Goal: Information Seeking & Learning: Find contact information

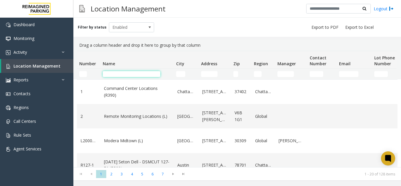
click at [114, 76] on input "Name Filter" at bounding box center [132, 74] width 58 height 6
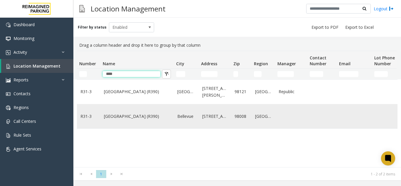
type input "****"
click at [131, 118] on link "[GEOGRAPHIC_DATA] (R390)" at bounding box center [137, 116] width 66 height 6
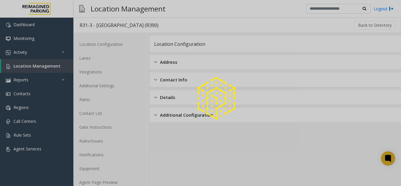
click at [106, 185] on div at bounding box center [200, 93] width 401 height 186
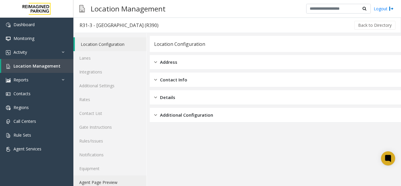
click at [106, 185] on link "Agent Page Preview" at bounding box center [109, 182] width 73 height 14
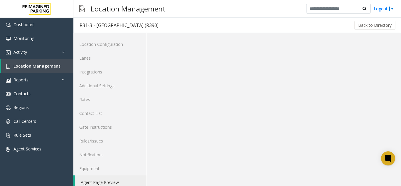
click at [106, 183] on link "Agent Page Preview" at bounding box center [111, 182] width 72 height 14
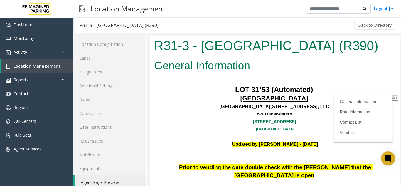
click at [392, 95] on img at bounding box center [395, 98] width 6 height 6
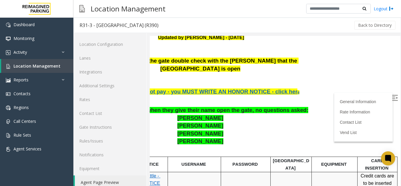
scroll to position [91, 83]
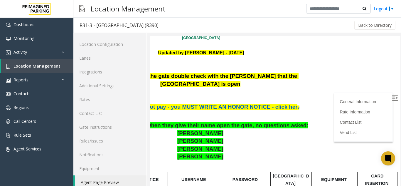
drag, startPoint x: 314, startPoint y: 80, endPoint x: 320, endPoint y: 112, distance: 33.4
click at [313, 81] on html "R31-3 - [GEOGRAPHIC_DATA] (R390) General Information LOT 31*53 (Automated) [GEO…" at bounding box center [201, 24] width 251 height 158
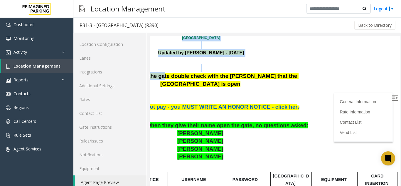
scroll to position [91, 0]
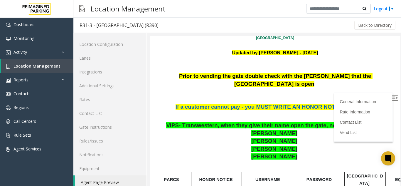
drag, startPoint x: 321, startPoint y: 115, endPoint x: 138, endPoint y: 92, distance: 184.5
click at [150, 92] on html "R31-3 - [GEOGRAPHIC_DATA] (R390) General Information LOT 31*53 (Automated) [GEO…" at bounding box center [275, 24] width 251 height 158
click at [180, 64] on p at bounding box center [275, 60] width 242 height 8
click at [111, 59] on link "Lanes" at bounding box center [109, 58] width 73 height 14
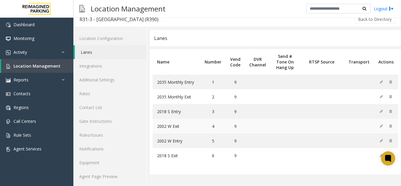
scroll to position [8, 0]
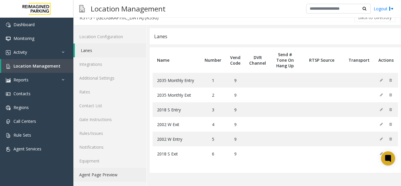
click at [131, 171] on link "Agent Page Preview" at bounding box center [109, 175] width 73 height 14
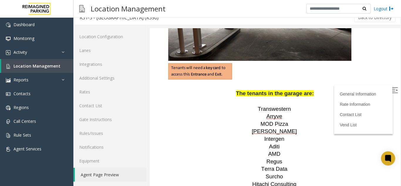
scroll to position [881, 0]
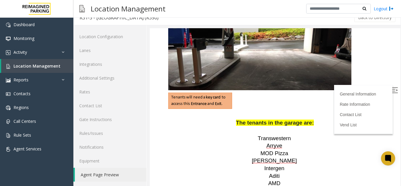
click at [392, 88] on img at bounding box center [395, 90] width 6 height 6
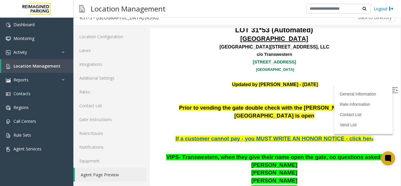
scroll to position [17, 0]
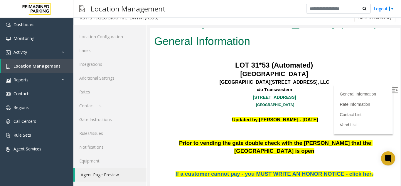
click at [268, 107] on link "[GEOGRAPHIC_DATA]" at bounding box center [275, 105] width 38 height 4
click at [32, 70] on link "Location Management" at bounding box center [37, 66] width 72 height 14
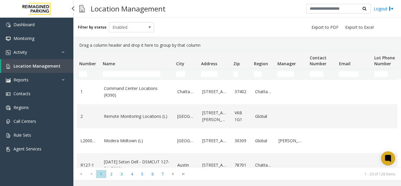
click at [43, 67] on span "Location Management" at bounding box center [37, 66] width 47 height 6
click at [40, 56] on link "Activity" at bounding box center [36, 52] width 73 height 14
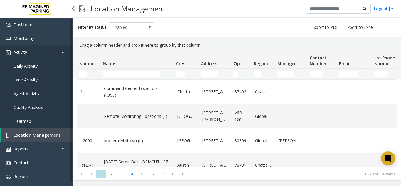
click at [41, 58] on link "Activity" at bounding box center [36, 52] width 73 height 14
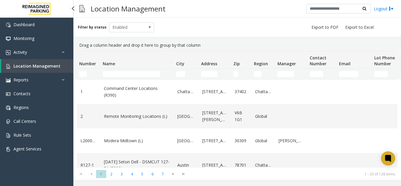
click at [45, 65] on span "Location Management" at bounding box center [37, 66] width 47 height 6
click at [117, 73] on input "Name Filter" at bounding box center [132, 74] width 58 height 6
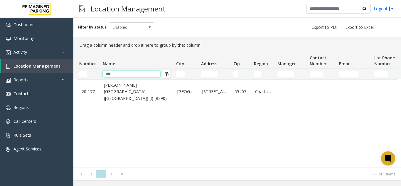
type input "***"
click at [137, 77] on input "***" at bounding box center [132, 74] width 58 height 6
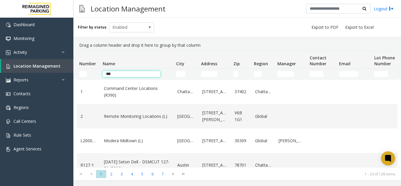
type input "****"
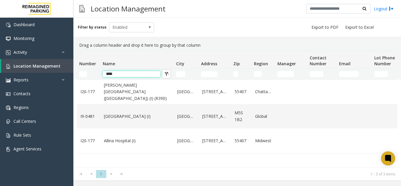
click at [129, 75] on input "****" at bounding box center [132, 74] width 58 height 6
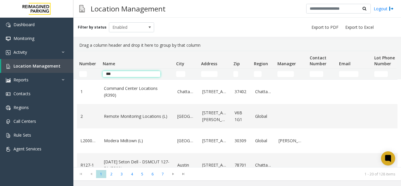
type input "****"
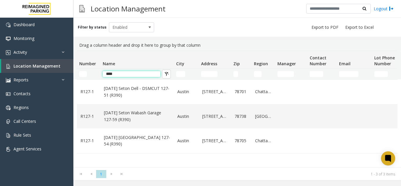
click at [127, 73] on input "****" at bounding box center [132, 74] width 58 height 6
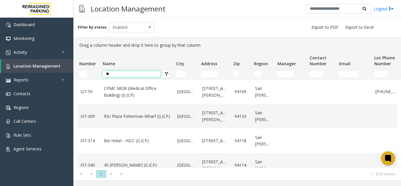
type input "*"
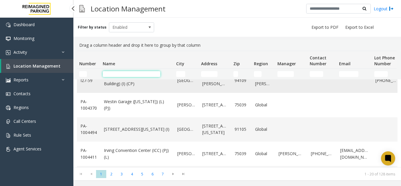
scroll to position [382, 0]
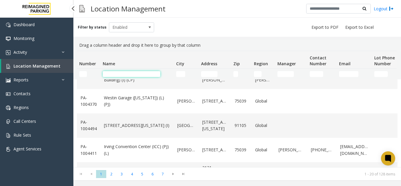
click at [117, 72] on input "Name Filter" at bounding box center [132, 74] width 58 height 6
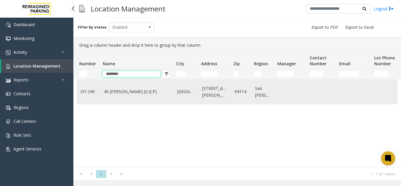
scroll to position [0, 0]
type input "********"
click at [120, 92] on link "45 [PERSON_NAME] (I) (CP)" at bounding box center [137, 91] width 66 height 6
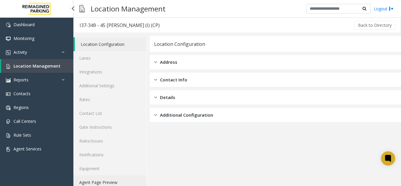
click at [123, 175] on link "Agent Page Preview" at bounding box center [109, 182] width 73 height 14
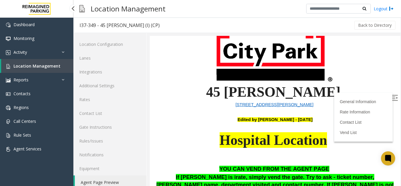
scroll to position [29, 0]
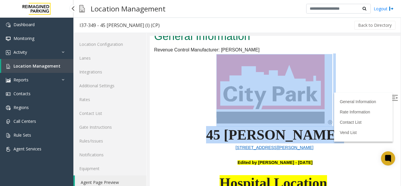
drag, startPoint x: 306, startPoint y: 138, endPoint x: 239, endPoint y: 125, distance: 67.7
click at [235, 135] on p "45 [PERSON_NAME]" at bounding box center [275, 134] width 242 height 17
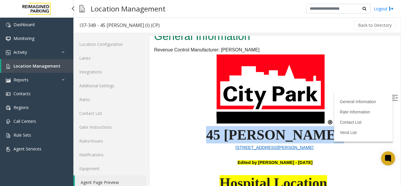
drag, startPoint x: 310, startPoint y: 138, endPoint x: 231, endPoint y: 142, distance: 79.1
click at [231, 142] on p "45 [PERSON_NAME]" at bounding box center [275, 134] width 242 height 17
copy p "45 [PERSON_NAME]"
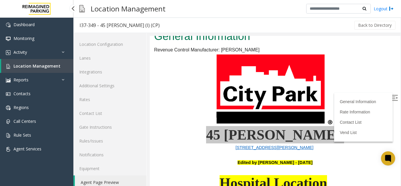
click at [31, 70] on link "Location Management" at bounding box center [37, 66] width 72 height 14
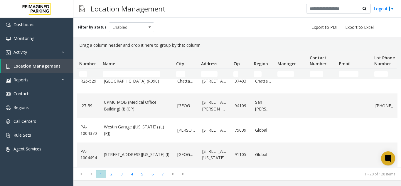
scroll to position [406, 0]
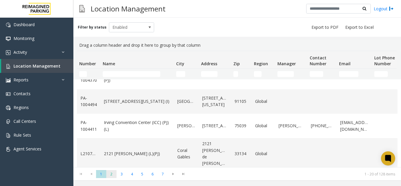
click at [112, 173] on span "2" at bounding box center [111, 174] width 10 height 8
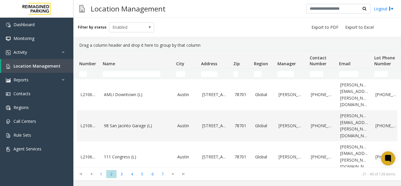
scroll to position [419, 0]
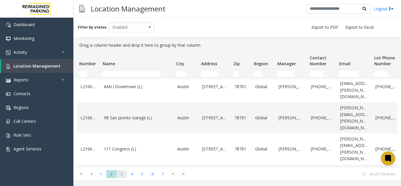
click at [122, 170] on span "3" at bounding box center [122, 174] width 10 height 8
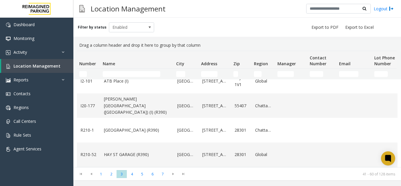
scroll to position [439, 0]
click at [133, 175] on span "4" at bounding box center [132, 174] width 10 height 8
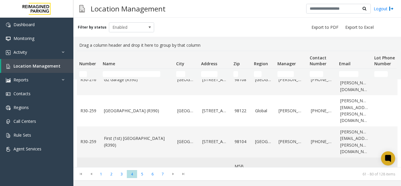
scroll to position [294, 0]
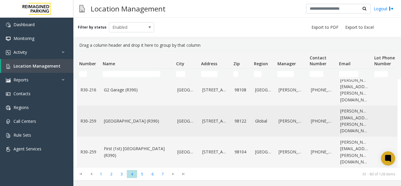
click at [125, 118] on link "[GEOGRAPHIC_DATA] (R390)" at bounding box center [137, 121] width 66 height 6
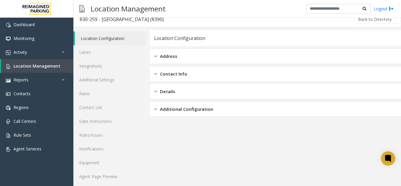
scroll to position [8, 0]
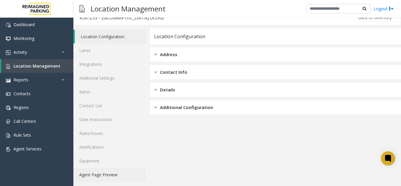
click at [128, 180] on link "Agent Page Preview" at bounding box center [109, 175] width 73 height 14
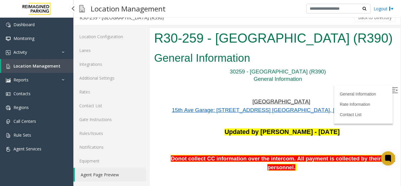
click at [56, 68] on span "Location Management" at bounding box center [37, 66] width 47 height 6
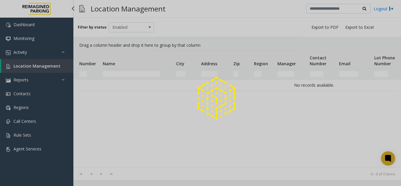
click at [56, 68] on div at bounding box center [200, 93] width 401 height 186
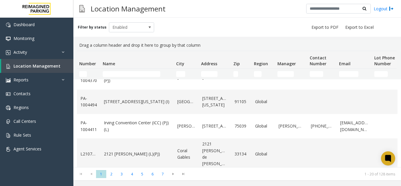
scroll to position [406, 0]
click at [122, 174] on span "3" at bounding box center [122, 174] width 10 height 8
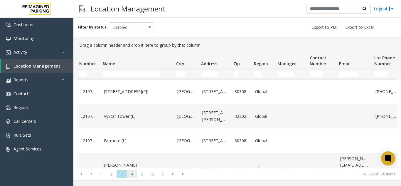
click at [131, 175] on span "4" at bounding box center [132, 174] width 10 height 8
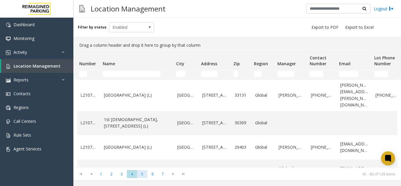
click at [140, 174] on span "5" at bounding box center [142, 174] width 10 height 8
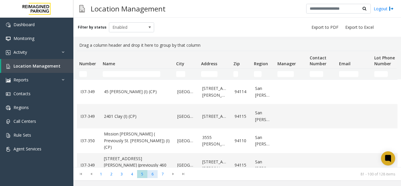
click at [157, 173] on span "6" at bounding box center [152, 174] width 10 height 8
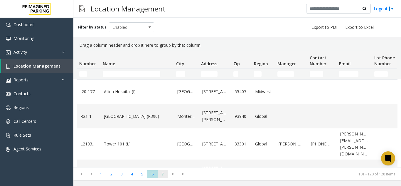
click at [164, 175] on span "7" at bounding box center [163, 174] width 10 height 8
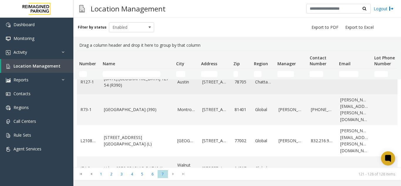
scroll to position [119, 0]
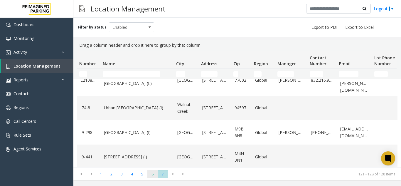
click at [150, 175] on span "6" at bounding box center [152, 174] width 10 height 8
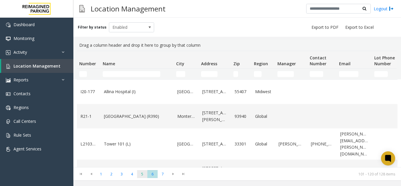
click at [139, 173] on span "5" at bounding box center [142, 174] width 10 height 8
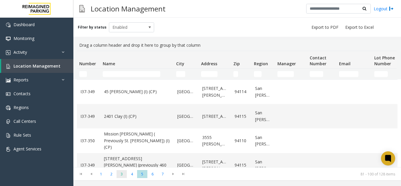
click at [123, 174] on span "3" at bounding box center [122, 174] width 10 height 8
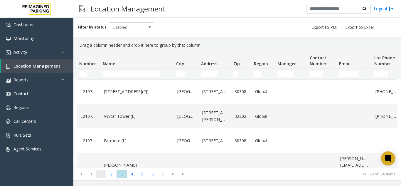
click at [102, 177] on span "1" at bounding box center [101, 174] width 10 height 8
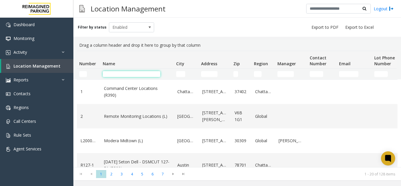
click at [117, 72] on input "Name Filter" at bounding box center [132, 74] width 58 height 6
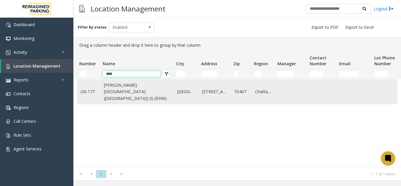
type input "****"
click at [121, 87] on link "[PERSON_NAME][GEOGRAPHIC_DATA] ([GEOGRAPHIC_DATA]) (I) (R390)" at bounding box center [137, 92] width 66 height 20
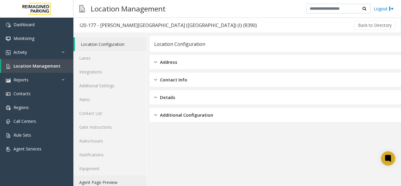
click at [131, 181] on link "Agent Page Preview" at bounding box center [109, 182] width 73 height 14
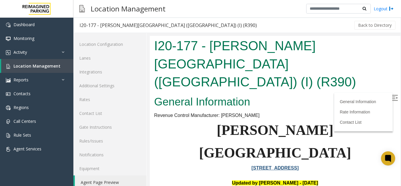
scroll to position [59, 0]
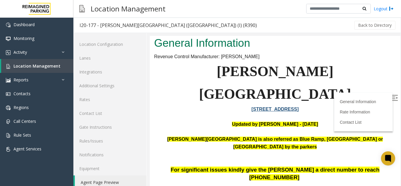
click at [392, 99] on img at bounding box center [395, 98] width 6 height 6
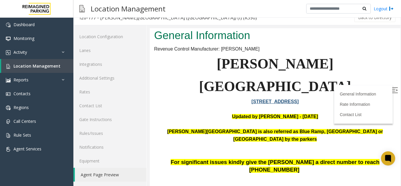
drag, startPoint x: 397, startPoint y: 99, endPoint x: 244, endPoint y: 149, distance: 160.5
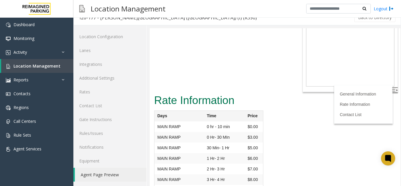
scroll to position [4176, 0]
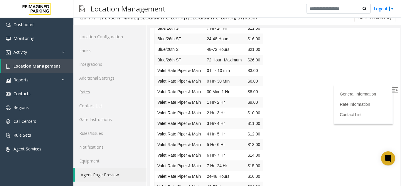
drag, startPoint x: 345, startPoint y: 158, endPoint x: 291, endPoint y: 159, distance: 54.0
drag, startPoint x: 345, startPoint y: 158, endPoint x: 281, endPoint y: 159, distance: 64.3
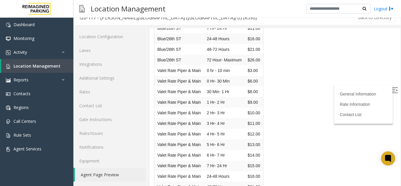
copy tr "[EMAIL_ADDRESS][DOMAIN_NAME] Mon-Sun 06:00 AM"
drag, startPoint x: 342, startPoint y: 159, endPoint x: 288, endPoint y: 161, distance: 54.6
copy link "[EMAIL_ADDRESS][DOMAIN_NAME]"
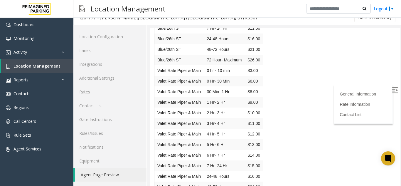
drag, startPoint x: 345, startPoint y: 175, endPoint x: 289, endPoint y: 176, distance: 56.7
drag, startPoint x: 342, startPoint y: 174, endPoint x: 288, endPoint y: 172, distance: 53.8
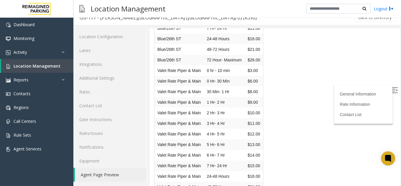
copy link "[EMAIL_ADDRESS][DOMAIN_NAME]"
click at [280, 65] on div "Rate Information Days Time Price MAIN RAMP 0 hr - 10 min $0.00 MAIN RAMP 0 Hr- …" at bounding box center [275, 53] width 251 height 585
click at [392, 91] on img at bounding box center [395, 90] width 6 height 6
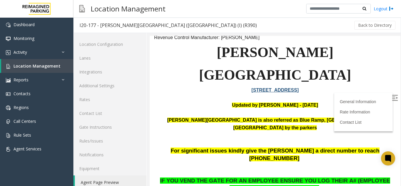
scroll to position [0, 0]
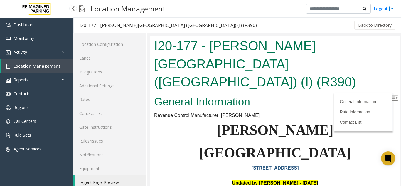
click at [50, 67] on span "Location Management" at bounding box center [37, 66] width 47 height 6
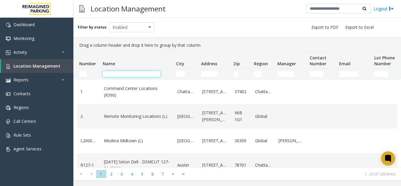
click at [126, 76] on input "Name Filter" at bounding box center [132, 74] width 58 height 6
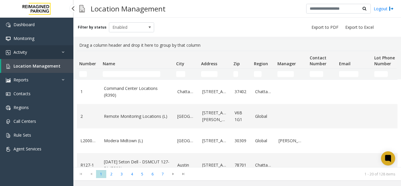
click at [36, 57] on link "Activity" at bounding box center [36, 52] width 73 height 14
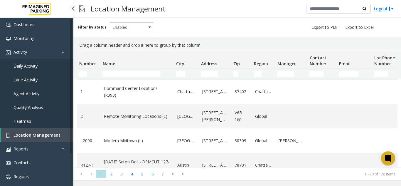
click at [33, 67] on span "Daily Activity" at bounding box center [26, 66] width 24 height 6
click at [37, 69] on link "Daily Activity" at bounding box center [36, 66] width 73 height 14
click at [48, 66] on link "Daily Activity" at bounding box center [36, 66] width 73 height 14
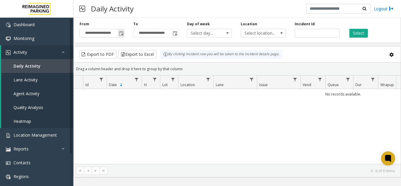
click at [122, 34] on span "Toggle popup" at bounding box center [121, 33] width 5 height 5
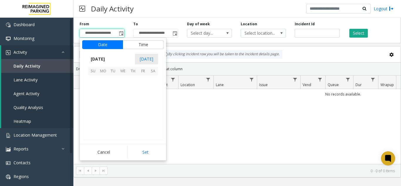
scroll to position [105284, 0]
click at [92, 112] on span "17" at bounding box center [93, 110] width 10 height 10
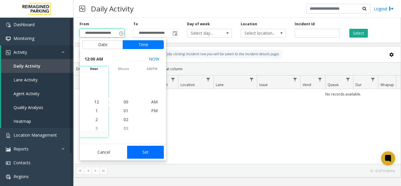
click at [143, 150] on button "Set" at bounding box center [145, 152] width 37 height 13
type input "**********"
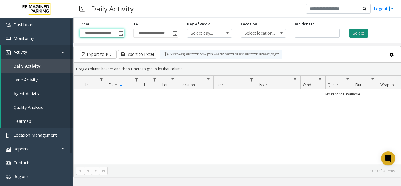
click at [359, 30] on button "Select" at bounding box center [358, 33] width 18 height 9
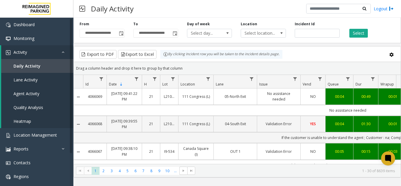
scroll to position [4, 0]
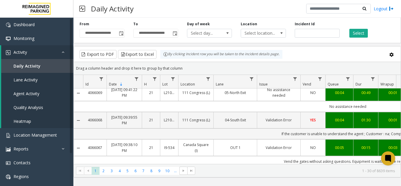
drag, startPoint x: 243, startPoint y: 159, endPoint x: 347, endPoint y: 142, distance: 105.0
click at [347, 142] on tr "4066067 [DATE] 09:38:10 PM 21 I9-[STREET_ADDRESS] (I) OUT 1 Validation Error NO…" at bounding box center [343, 147] width 539 height 16
click at [306, 68] on div "Drag a column header and drop it here to group by that column" at bounding box center [237, 68] width 327 height 10
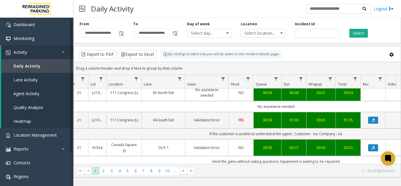
scroll to position [0, 216]
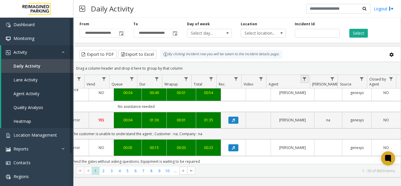
click at [303, 81] on link "Data table" at bounding box center [305, 79] width 8 height 8
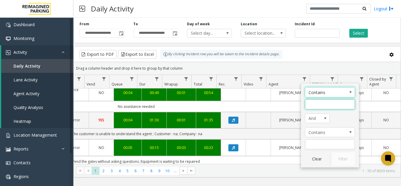
click at [315, 100] on input "Agent Filter" at bounding box center [330, 104] width 50 height 10
type input "******"
click button "Filter" at bounding box center [343, 158] width 24 height 13
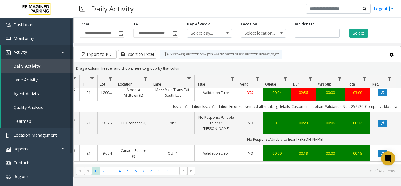
scroll to position [0, 55]
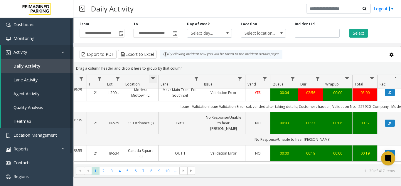
click at [153, 77] on span "Data table" at bounding box center [153, 79] width 5 height 5
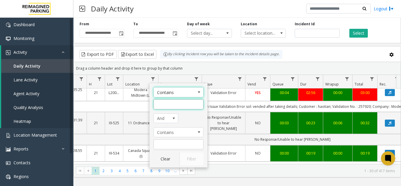
click at [180, 101] on input "Location Filter" at bounding box center [179, 104] width 50 height 10
type input "*******"
click button "Filter" at bounding box center [191, 158] width 24 height 13
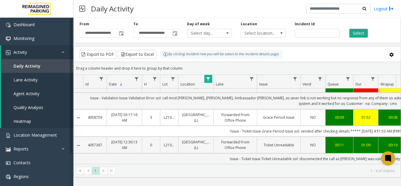
drag, startPoint x: 105, startPoint y: 144, endPoint x: 87, endPoint y: 144, distance: 17.3
click at [87, 144] on td "4057367" at bounding box center [94, 144] width 23 height 16
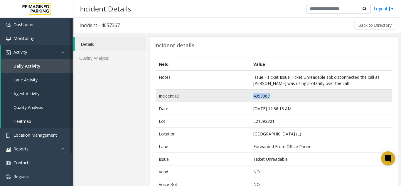
drag, startPoint x: 274, startPoint y: 99, endPoint x: 252, endPoint y: 100, distance: 21.8
click at [252, 100] on td "4057367" at bounding box center [321, 96] width 142 height 13
copy td "4057367"
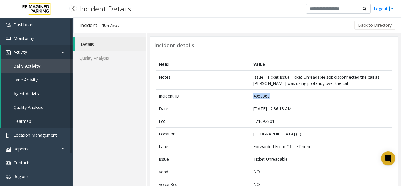
click at [33, 62] on link "Daily Activity" at bounding box center [37, 66] width 72 height 14
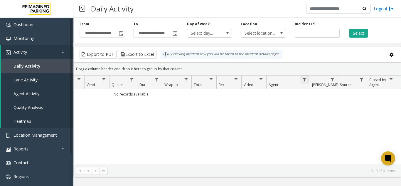
click at [305, 76] on link "Data table" at bounding box center [305, 79] width 8 height 8
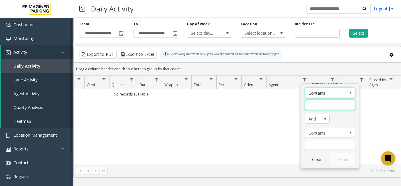
click at [327, 103] on input "Agent Filter" at bounding box center [330, 105] width 50 height 10
type input "******"
click button "Filter" at bounding box center [343, 159] width 24 height 13
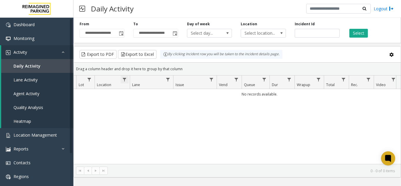
click at [124, 78] on span "Data table" at bounding box center [124, 79] width 5 height 5
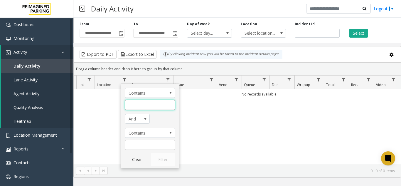
click at [143, 102] on input "Location Filter" at bounding box center [150, 105] width 50 height 10
type input "***"
click button "Filter" at bounding box center [163, 159] width 24 height 13
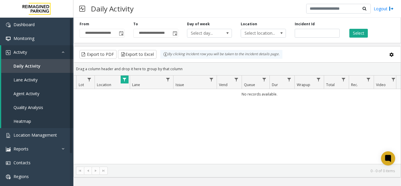
drag, startPoint x: 213, startPoint y: 159, endPoint x: 160, endPoint y: 148, distance: 53.7
click at [160, 148] on div "No records available." at bounding box center [237, 126] width 327 height 75
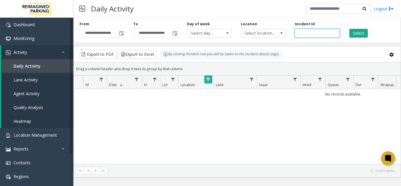
click at [302, 35] on input "number" at bounding box center [317, 33] width 45 height 9
click at [304, 33] on input "number" at bounding box center [317, 33] width 45 height 9
click at [122, 30] on span "Toggle popup" at bounding box center [121, 32] width 6 height 9
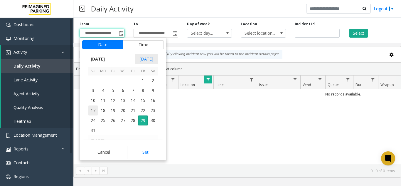
click at [92, 109] on span "17" at bounding box center [93, 110] width 10 height 10
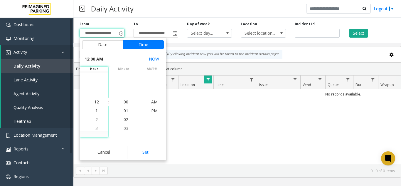
drag, startPoint x: 155, startPoint y: 151, endPoint x: 163, endPoint y: 138, distance: 15.0
click at [155, 150] on button "Set" at bounding box center [145, 152] width 37 height 13
type input "**********"
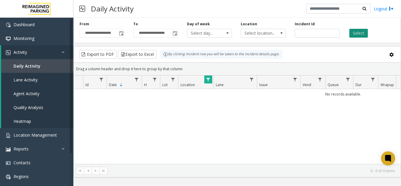
click at [356, 36] on button "Select" at bounding box center [358, 33] width 18 height 9
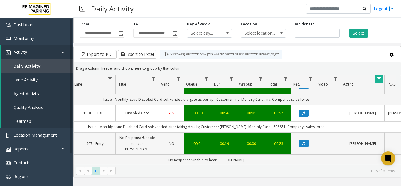
click at [304, 144] on td "Data table" at bounding box center [303, 143] width 25 height 22
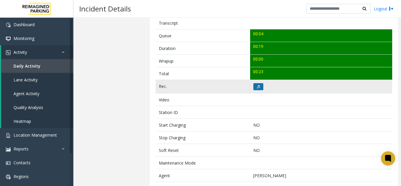
click at [257, 86] on icon at bounding box center [258, 87] width 3 height 4
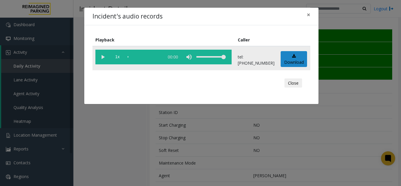
click at [101, 58] on vg-play-pause at bounding box center [102, 57] width 15 height 15
click at [309, 15] on span "×" at bounding box center [309, 15] width 4 height 8
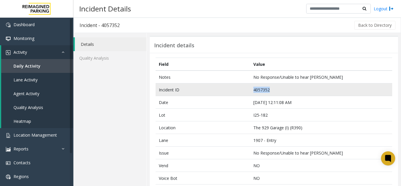
drag, startPoint x: 268, startPoint y: 92, endPoint x: 251, endPoint y: 91, distance: 17.7
click at [251, 91] on td "4057352" at bounding box center [321, 89] width 142 height 13
copy td "4057352"
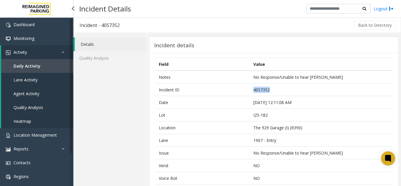
click at [27, 68] on span "Daily Activity" at bounding box center [27, 66] width 27 height 6
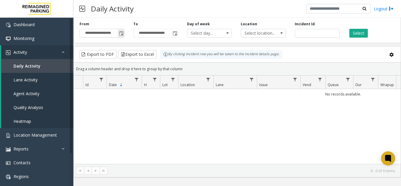
click at [120, 35] on span "Toggle popup" at bounding box center [121, 33] width 5 height 5
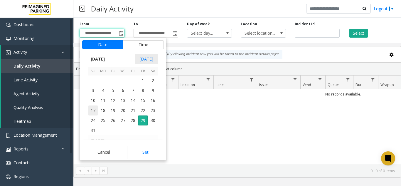
click at [90, 108] on span "17" at bounding box center [93, 110] width 10 height 10
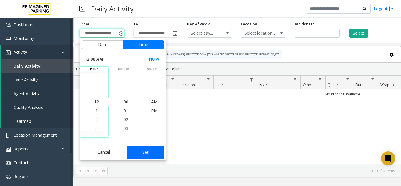
click at [147, 154] on button "Set" at bounding box center [145, 152] width 37 height 13
type input "**********"
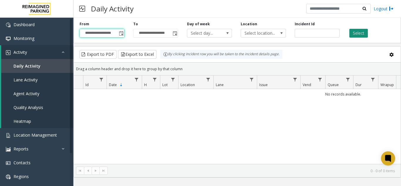
click at [360, 35] on button "Select" at bounding box center [358, 33] width 18 height 9
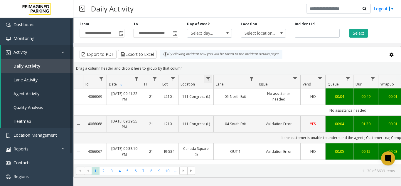
click at [207, 80] on span "Data table" at bounding box center [208, 79] width 5 height 5
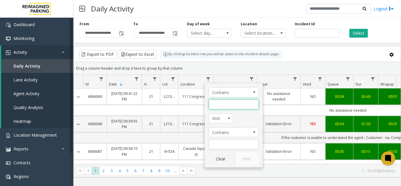
click at [223, 104] on input "Location Filter" at bounding box center [234, 104] width 50 height 10
type input "*****"
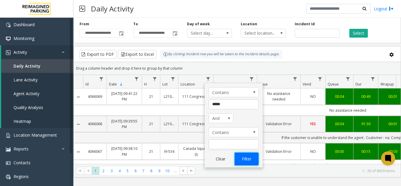
click at [251, 160] on button "Filter" at bounding box center [247, 158] width 24 height 13
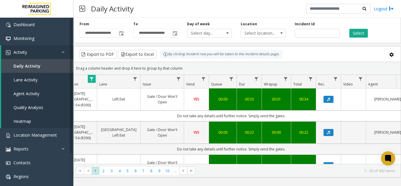
scroll to position [0, 216]
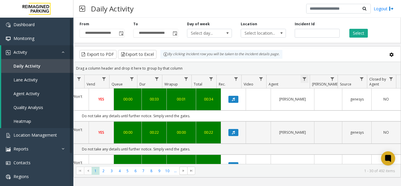
click at [304, 81] on span "Data table" at bounding box center [304, 79] width 5 height 5
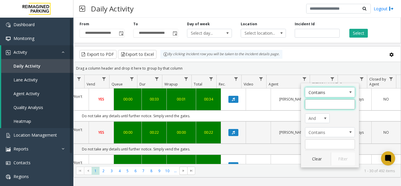
click at [323, 107] on input "Agent Filter" at bounding box center [330, 104] width 50 height 10
type input "******"
click button "Filter" at bounding box center [343, 158] width 24 height 13
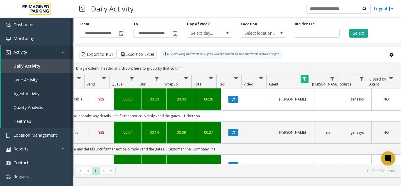
drag, startPoint x: 263, startPoint y: 161, endPoint x: 229, endPoint y: 158, distance: 34.5
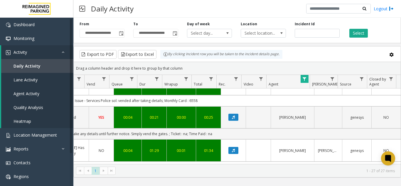
drag, startPoint x: 235, startPoint y: 166, endPoint x: 209, endPoint y: 160, distance: 27.2
click at [209, 160] on kendo-grid "Export to PDF Export to Excel By clicking Incident row you will be taken to the…" at bounding box center [237, 111] width 328 height 131
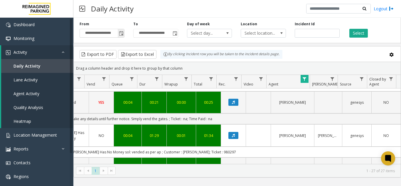
click at [120, 34] on span "Toggle popup" at bounding box center [121, 33] width 5 height 5
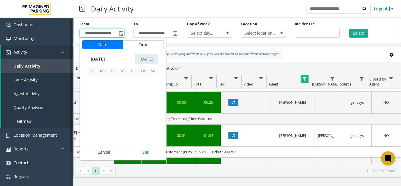
scroll to position [105284, 0]
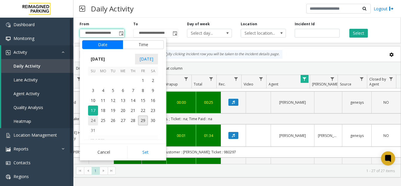
click at [94, 121] on span "24" at bounding box center [93, 120] width 10 height 10
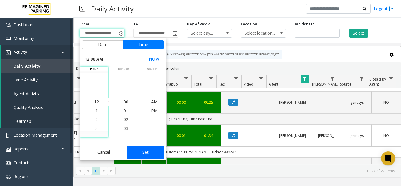
click at [143, 153] on button "Set" at bounding box center [145, 152] width 37 height 13
type input "**********"
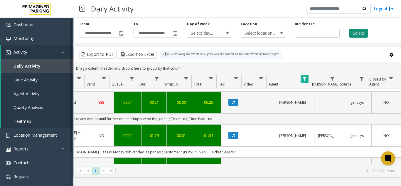
click at [350, 37] on button "Select" at bounding box center [358, 33] width 18 height 9
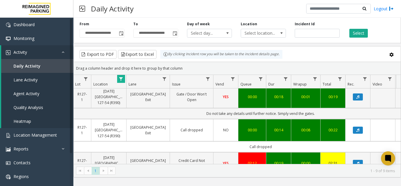
scroll to position [168, 48]
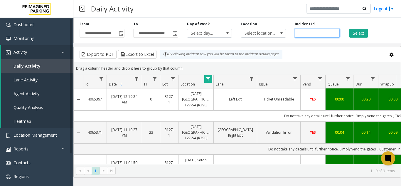
click at [325, 32] on input "number" at bounding box center [317, 33] width 45 height 9
paste input "*******"
type input "*******"
click at [376, 31] on div "Select" at bounding box center [371, 29] width 54 height 16
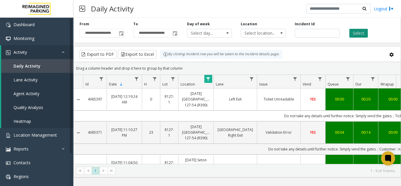
click at [360, 34] on button "Select" at bounding box center [358, 33] width 18 height 9
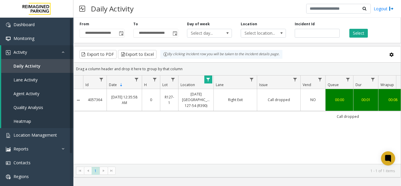
drag, startPoint x: 237, startPoint y: 159, endPoint x: 290, endPoint y: 156, distance: 53.8
click at [290, 156] on div "4057364 [DATE] 12:35:58 AM 0 R127-1 [DATE] Seton East Garage 127-54 (R390) Righ…" at bounding box center [237, 126] width 327 height 75
drag, startPoint x: 104, startPoint y: 102, endPoint x: 87, endPoint y: 103, distance: 17.4
click at [87, 103] on td "4057364" at bounding box center [94, 100] width 23 height 22
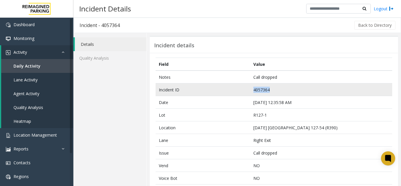
drag, startPoint x: 277, startPoint y: 92, endPoint x: 250, endPoint y: 90, distance: 27.1
click at [250, 90] on td "4057364" at bounding box center [321, 89] width 142 height 13
copy td "4057364"
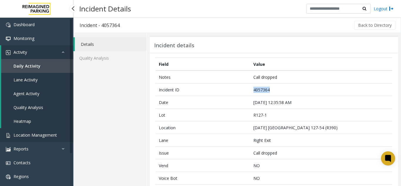
click at [42, 138] on link "Location Management" at bounding box center [36, 135] width 73 height 14
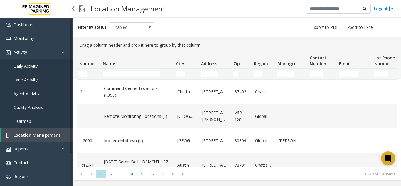
click at [64, 60] on link "Daily Activity" at bounding box center [36, 66] width 73 height 14
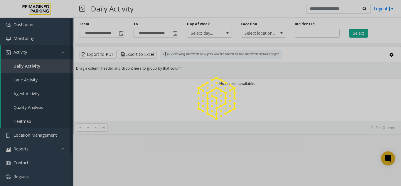
click at [315, 34] on div at bounding box center [200, 93] width 401 height 186
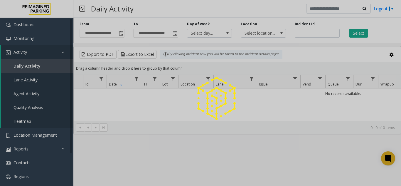
click at [315, 34] on div at bounding box center [200, 93] width 401 height 186
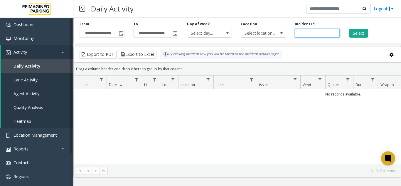
click at [306, 31] on input "number" at bounding box center [317, 33] width 45 height 9
paste input "*******"
click at [355, 30] on button "Select" at bounding box center [358, 33] width 18 height 9
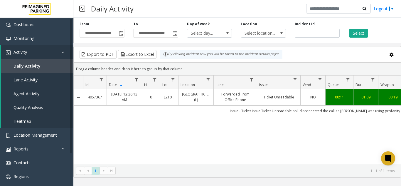
click at [314, 28] on div "Incident Id *******" at bounding box center [317, 29] width 54 height 16
click at [316, 33] on input "*******" at bounding box center [317, 33] width 45 height 9
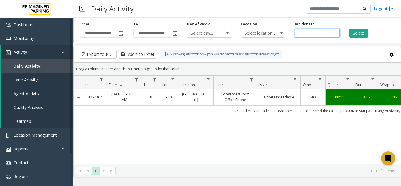
paste input "number"
click at [353, 32] on button "Select" at bounding box center [358, 33] width 18 height 9
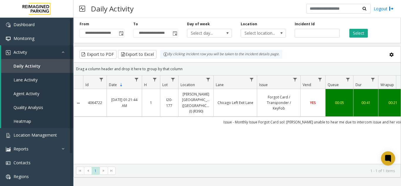
drag, startPoint x: 238, startPoint y: 164, endPoint x: 109, endPoint y: 5, distance: 204.7
click at [268, 164] on kendo-pager "* 1 1 - 1 of 1 items" at bounding box center [237, 170] width 327 height 13
click at [322, 30] on input "*******" at bounding box center [317, 33] width 45 height 9
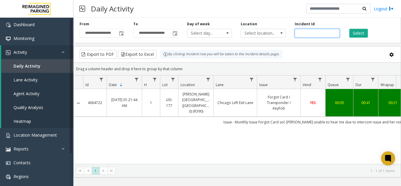
paste input "number"
type input "*******"
click at [353, 32] on button "Select" at bounding box center [358, 33] width 18 height 9
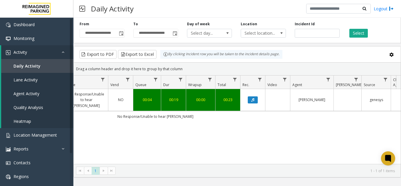
scroll to position [0, 213]
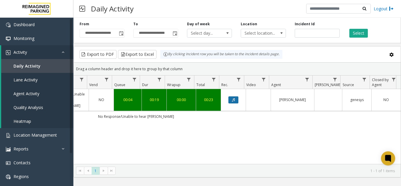
click at [228, 97] on button "Data table" at bounding box center [233, 99] width 10 height 7
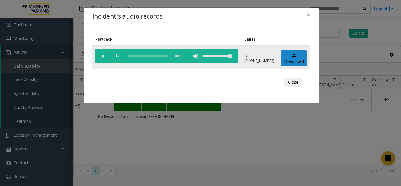
click at [100, 55] on vg-play-pause at bounding box center [102, 56] width 15 height 15
click at [102, 57] on vg-play-pause at bounding box center [102, 56] width 15 height 15
click at [103, 57] on vg-play-pause at bounding box center [102, 56] width 15 height 15
click at [305, 19] on button "×" at bounding box center [309, 15] width 12 height 14
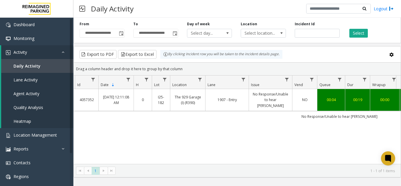
scroll to position [0, 216]
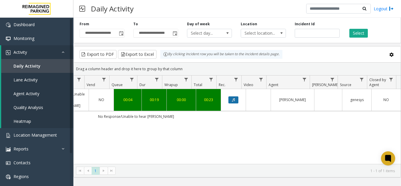
click at [231, 99] on button "Data table" at bounding box center [233, 99] width 10 height 7
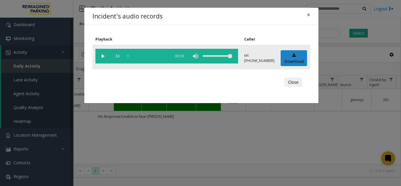
click at [105, 54] on vg-play-pause at bounding box center [102, 56] width 15 height 15
click at [311, 16] on button "×" at bounding box center [309, 15] width 12 height 14
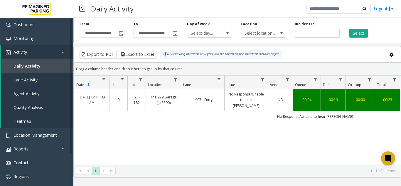
scroll to position [0, 24]
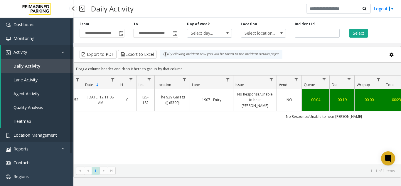
click at [35, 137] on span "Location Management" at bounding box center [35, 135] width 43 height 6
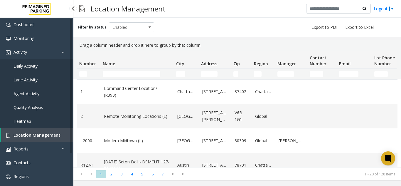
click at [53, 62] on link "Daily Activity" at bounding box center [36, 66] width 73 height 14
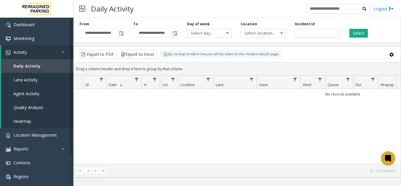
click at [121, 36] on span "Toggle popup" at bounding box center [121, 33] width 5 height 5
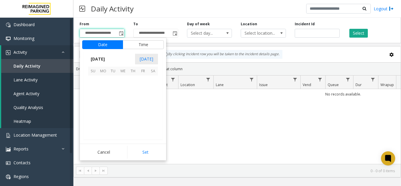
scroll to position [105284, 0]
click at [143, 80] on span "1" at bounding box center [143, 80] width 10 height 10
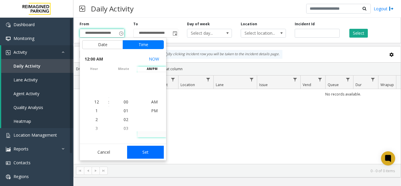
click at [146, 154] on button "Set" at bounding box center [145, 152] width 37 height 13
type input "**********"
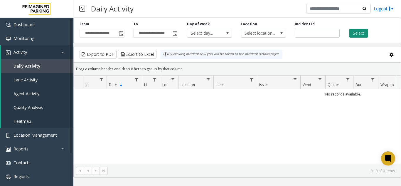
click at [355, 33] on button "Select" at bounding box center [358, 33] width 18 height 9
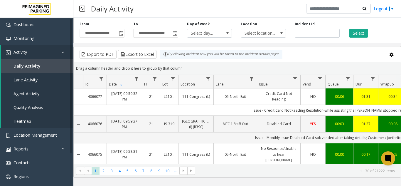
scroll to position [0, 216]
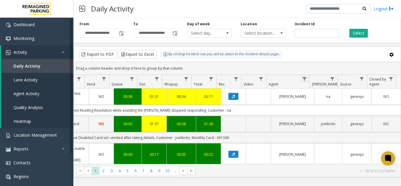
click at [307, 81] on span "Data table" at bounding box center [304, 79] width 5 height 5
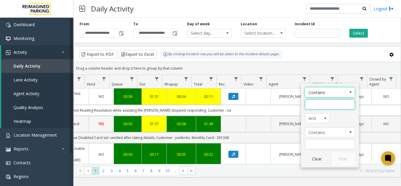
click at [315, 105] on input "Agent Filter" at bounding box center [330, 104] width 50 height 10
type input "******"
click button "Filter" at bounding box center [343, 158] width 24 height 13
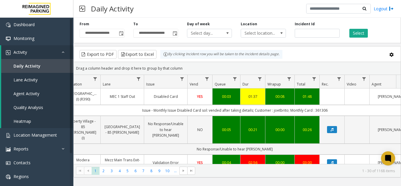
scroll to position [0, 99]
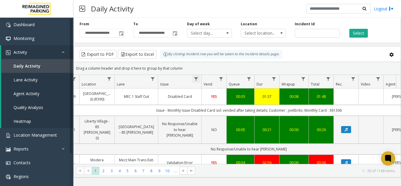
click at [195, 80] on span "Data table" at bounding box center [196, 79] width 5 height 5
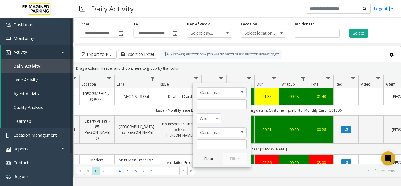
click at [205, 109] on div "Contains And Contains Clear Filter" at bounding box center [222, 125] width 58 height 84
click at [203, 105] on input "Issue Filter" at bounding box center [222, 104] width 50 height 10
type input "**********"
click button "Filter" at bounding box center [235, 158] width 24 height 13
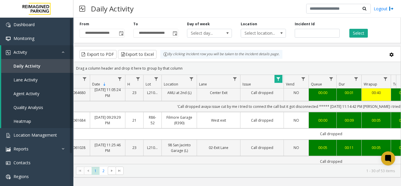
scroll to position [294, 17]
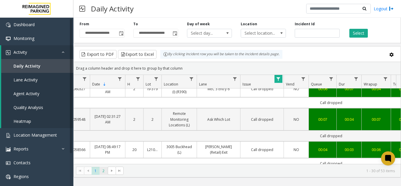
click at [107, 169] on span "2" at bounding box center [104, 171] width 8 height 8
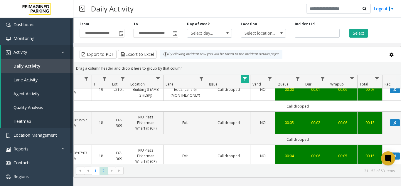
scroll to position [551, 50]
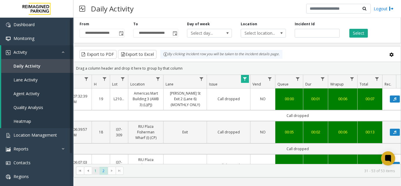
click at [94, 170] on span "1" at bounding box center [96, 171] width 8 height 8
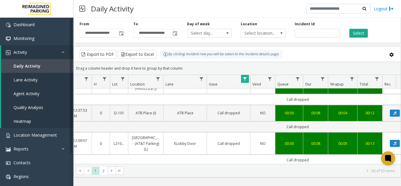
scroll to position [826, 50]
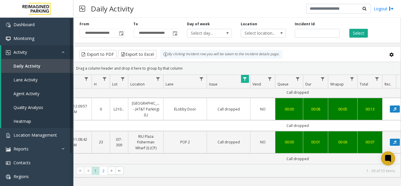
click at [247, 80] on span "Data table" at bounding box center [244, 79] width 5 height 5
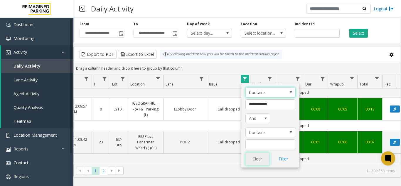
click at [257, 163] on button "Clear" at bounding box center [257, 158] width 24 height 13
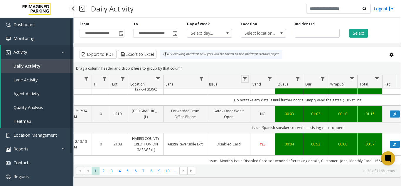
scroll to position [809, 50]
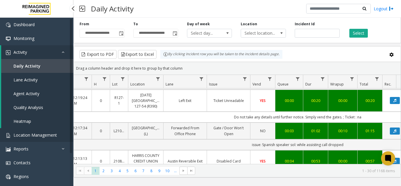
click at [54, 132] on span "Location Management" at bounding box center [35, 135] width 43 height 6
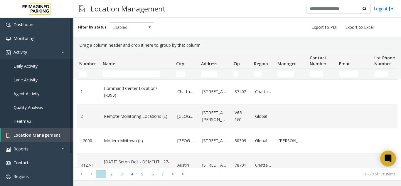
click at [385, 159] on icon at bounding box center [388, 159] width 10 height 10
click at [48, 63] on link "Daily Activity" at bounding box center [36, 66] width 73 height 14
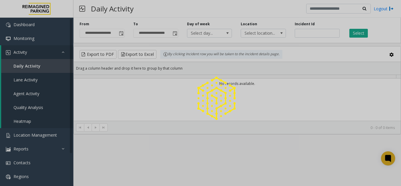
click at [120, 35] on div at bounding box center [200, 93] width 401 height 186
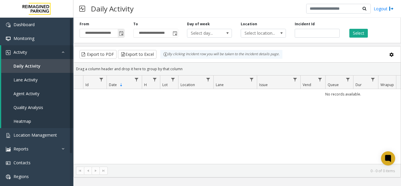
click at [122, 35] on span "Toggle popup" at bounding box center [121, 33] width 5 height 5
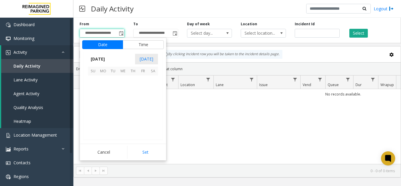
scroll to position [105284, 0]
click at [125, 120] on span "27" at bounding box center [123, 120] width 10 height 10
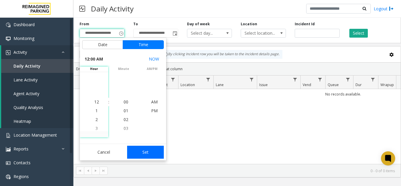
click at [148, 151] on button "Set" at bounding box center [145, 152] width 37 height 13
type input "**********"
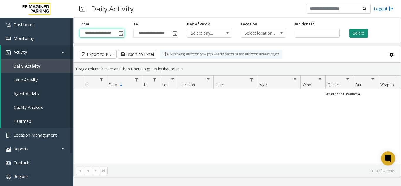
click at [357, 30] on button "Select" at bounding box center [358, 33] width 18 height 9
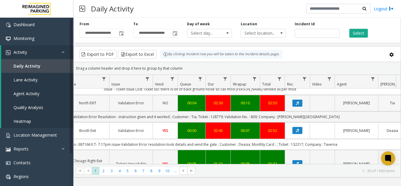
scroll to position [205, 148]
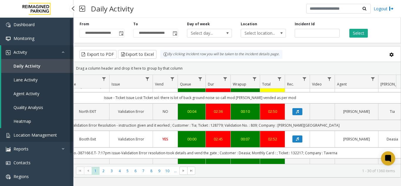
click at [35, 135] on span "Location Management" at bounding box center [35, 135] width 43 height 6
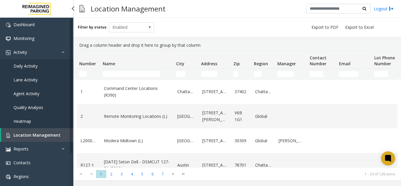
click at [54, 135] on span "Location Management" at bounding box center [37, 135] width 47 height 6
click at [54, 101] on link "Quality Analysis" at bounding box center [36, 107] width 73 height 14
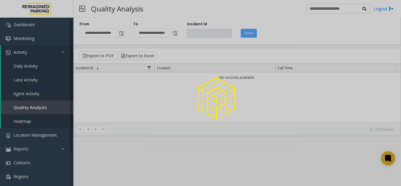
click at [51, 121] on div at bounding box center [200, 93] width 401 height 186
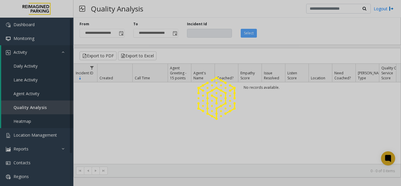
click at [48, 136] on div at bounding box center [200, 93] width 401 height 186
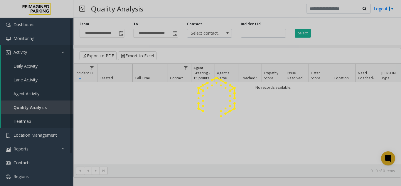
click at [48, 136] on div at bounding box center [200, 93] width 401 height 186
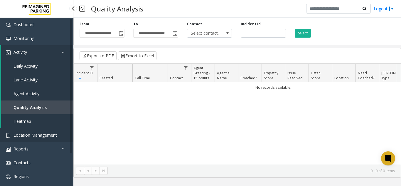
click at [48, 136] on span "Location Management" at bounding box center [35, 135] width 43 height 6
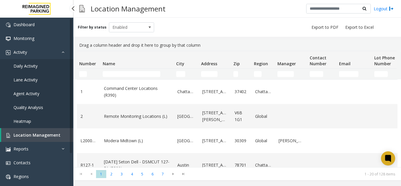
click at [55, 63] on link "Daily Activity" at bounding box center [36, 66] width 73 height 14
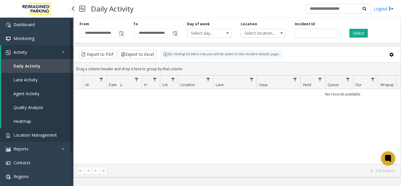
click at [53, 131] on link "Location Management" at bounding box center [36, 135] width 73 height 14
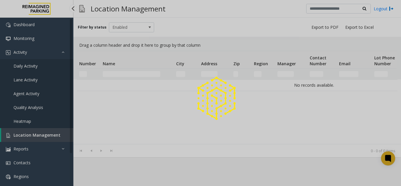
click at [53, 131] on div at bounding box center [200, 93] width 401 height 186
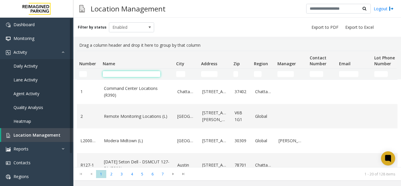
click at [114, 74] on input "Name Filter" at bounding box center [132, 74] width 58 height 6
click at [129, 71] on input "Name Filter" at bounding box center [132, 74] width 58 height 6
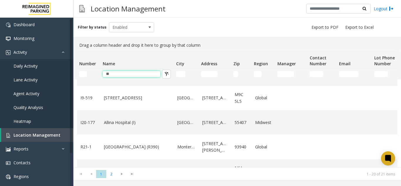
scroll to position [323, 0]
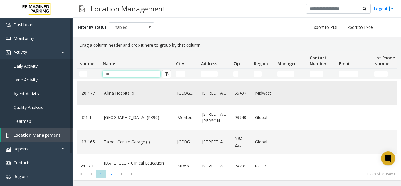
type input "**"
click at [126, 94] on link "Allina Hospital (I)" at bounding box center [137, 93] width 66 height 6
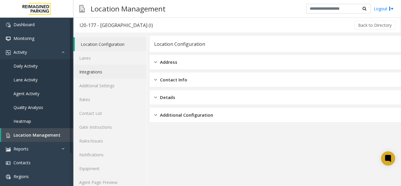
click at [100, 67] on link "Integrations" at bounding box center [109, 72] width 73 height 14
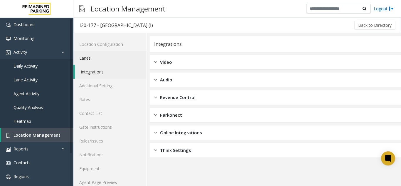
click at [101, 55] on link "Lanes" at bounding box center [109, 58] width 73 height 14
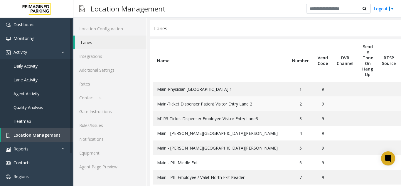
scroll to position [133, 0]
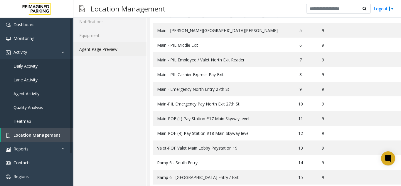
click at [120, 49] on link "Agent Page Preview" at bounding box center [109, 49] width 73 height 14
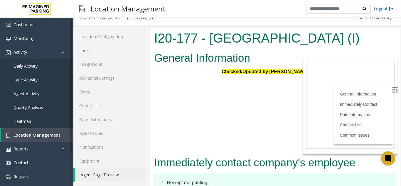
click at [392, 90] on img at bounding box center [395, 90] width 6 height 6
click at [44, 137] on span "Location Management" at bounding box center [37, 135] width 47 height 6
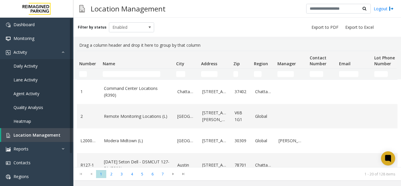
click at [87, 75] on kendo-grid-filter-wrapper-cell "Number Filter" at bounding box center [88, 74] width 19 height 6
click at [83, 74] on input "Number Filter" at bounding box center [83, 74] width 8 height 6
click at [205, 75] on input "Address Filter" at bounding box center [209, 74] width 16 height 6
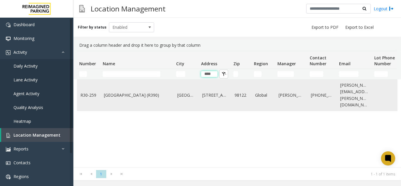
type input "****"
click at [134, 97] on td "[GEOGRAPHIC_DATA] (R390)" at bounding box center [136, 95] width 73 height 31
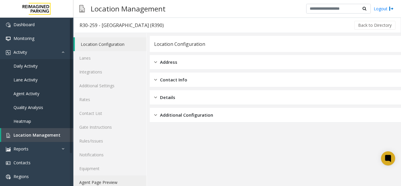
click at [100, 186] on link "Agent Page Preview" at bounding box center [109, 182] width 73 height 14
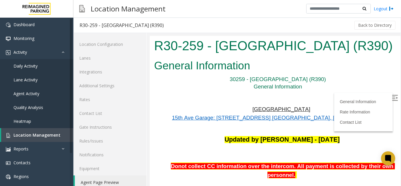
scroll to position [29, 0]
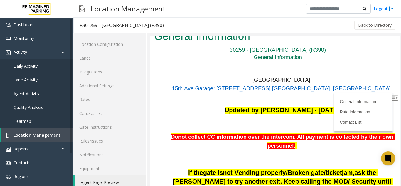
click at [391, 98] on label at bounding box center [395, 98] width 9 height 9
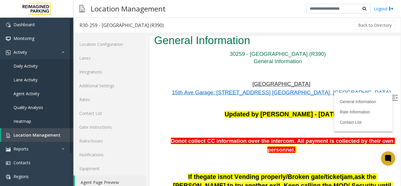
scroll to position [2168, 0]
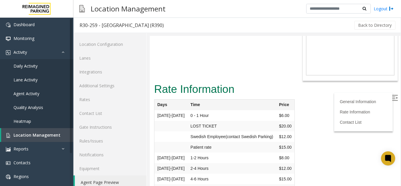
drag, startPoint x: 395, startPoint y: 170, endPoint x: 491, endPoint y: 68, distance: 139.1
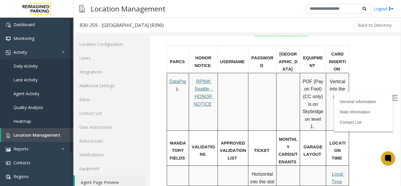
scroll to position [0, 0]
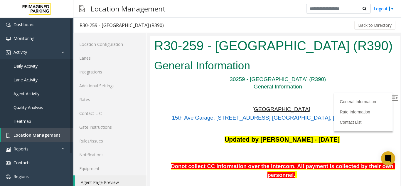
click at [277, 117] on span "15th Ave Garage: [STREET_ADDRESS] [GEOGRAPHIC_DATA], [GEOGRAPHIC_DATA]" at bounding box center [281, 117] width 219 height 6
click at [47, 139] on link "Location Management" at bounding box center [37, 135] width 72 height 14
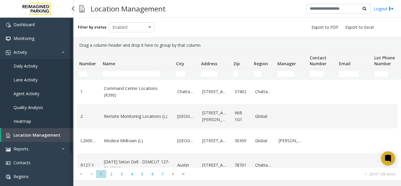
click at [45, 130] on link "Location Management" at bounding box center [37, 135] width 72 height 14
click at [389, 162] on icon at bounding box center [388, 159] width 10 height 10
